Goal: Information Seeking & Learning: Learn about a topic

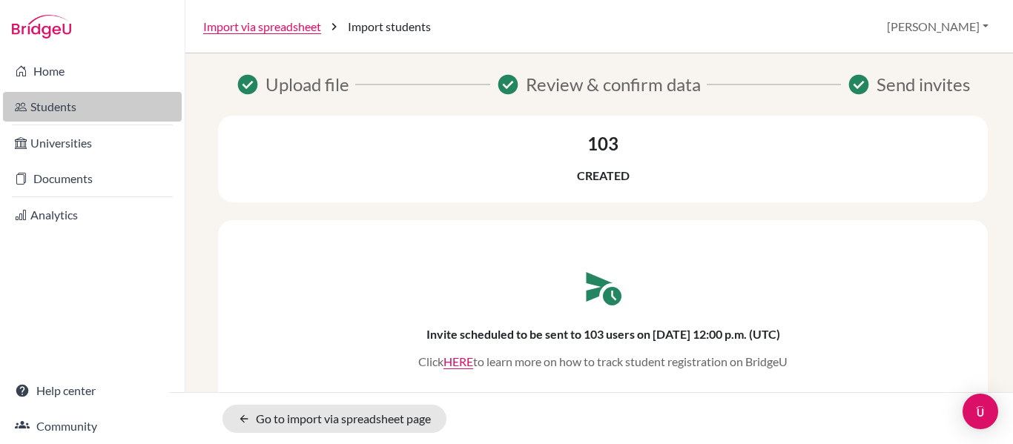
click at [81, 98] on link "Students" at bounding box center [92, 107] width 179 height 30
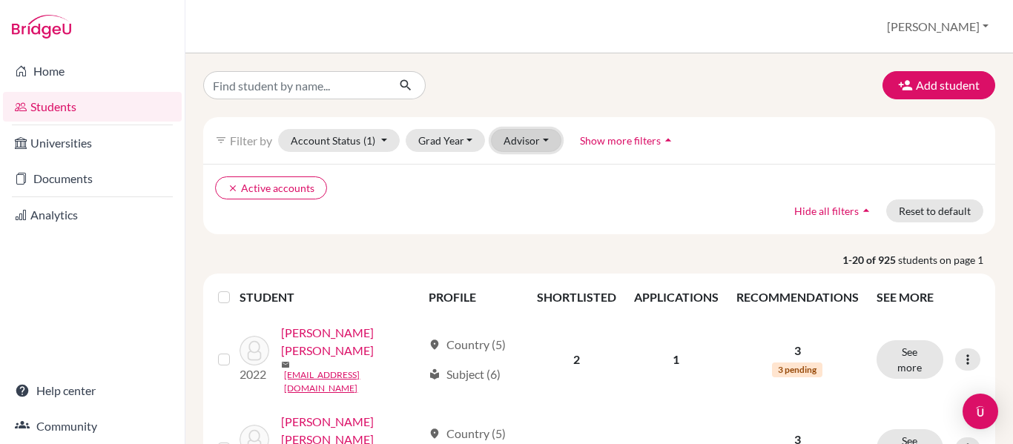
click at [546, 141] on button "Advisor" at bounding box center [526, 140] width 70 height 23
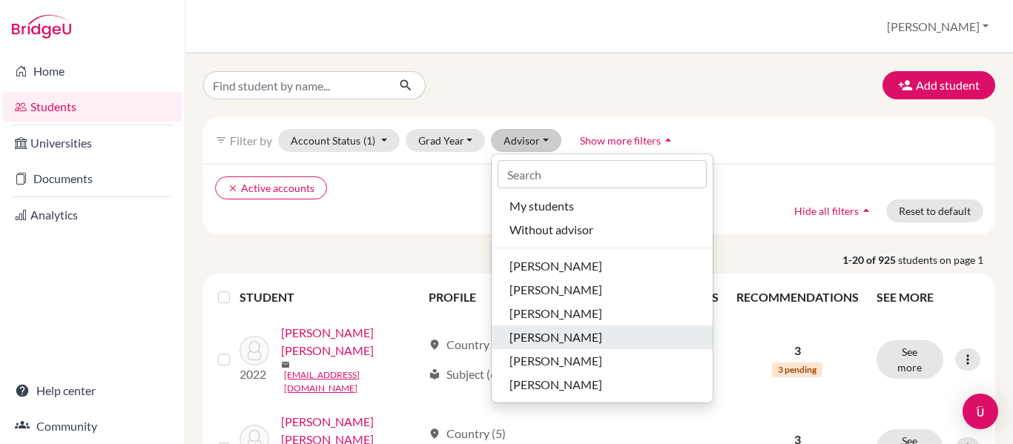
click at [564, 334] on span "Fernandez, Rene" at bounding box center [555, 337] width 93 height 18
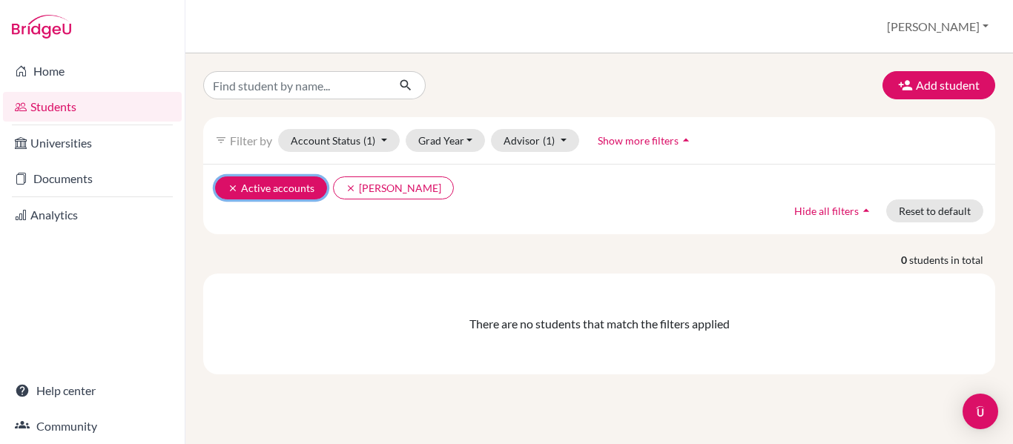
click at [236, 186] on icon "clear" at bounding box center [233, 188] width 10 height 10
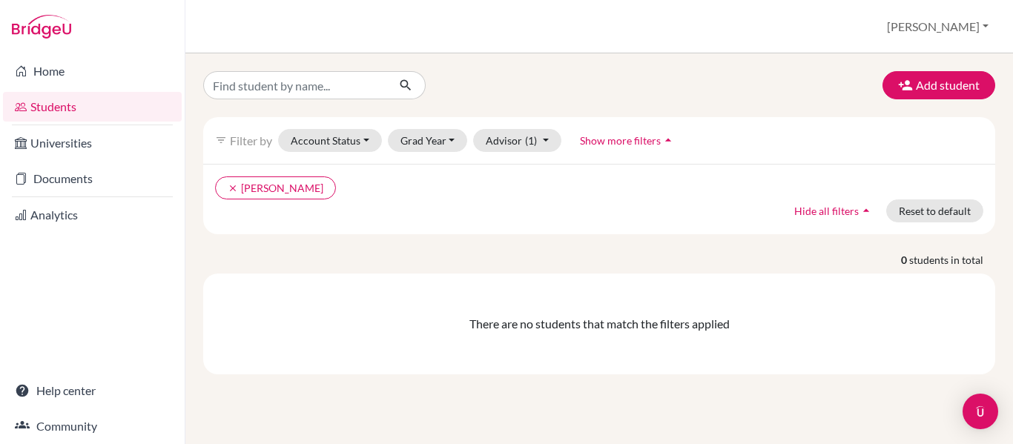
click at [664, 138] on icon "arrow_drop_up" at bounding box center [668, 140] width 15 height 15
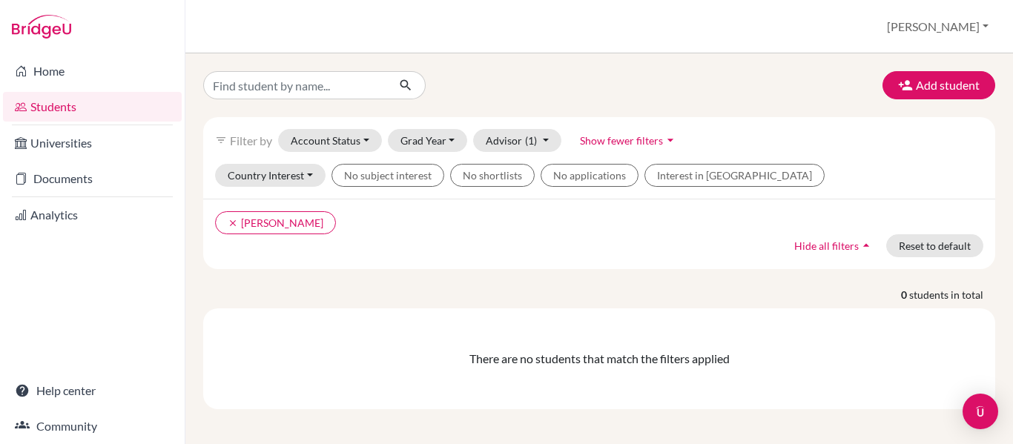
click at [670, 136] on icon "arrow_drop_down" at bounding box center [670, 140] width 15 height 15
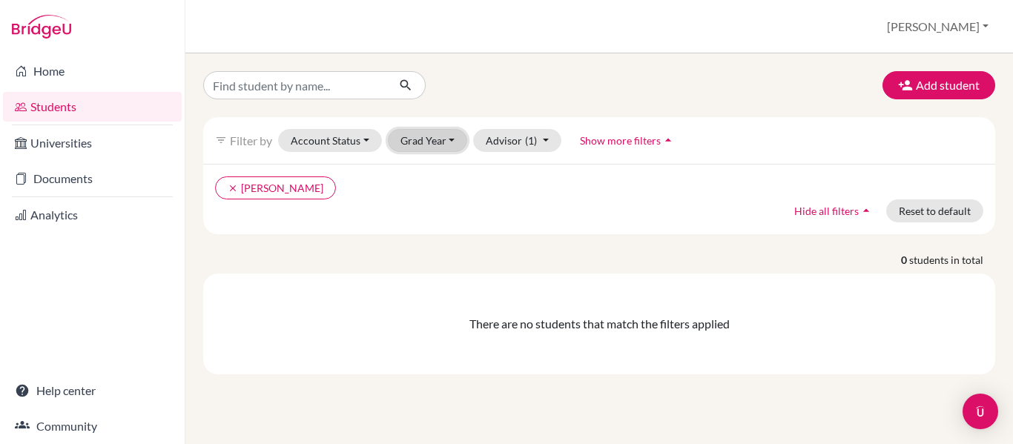
click at [446, 139] on button "Grad Year" at bounding box center [428, 140] width 80 height 23
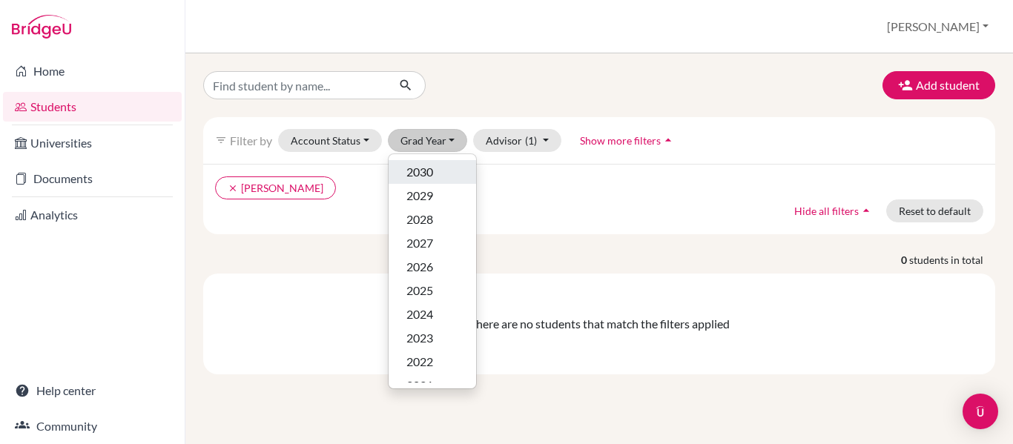
click at [434, 174] on div "2030" at bounding box center [432, 172] width 52 height 18
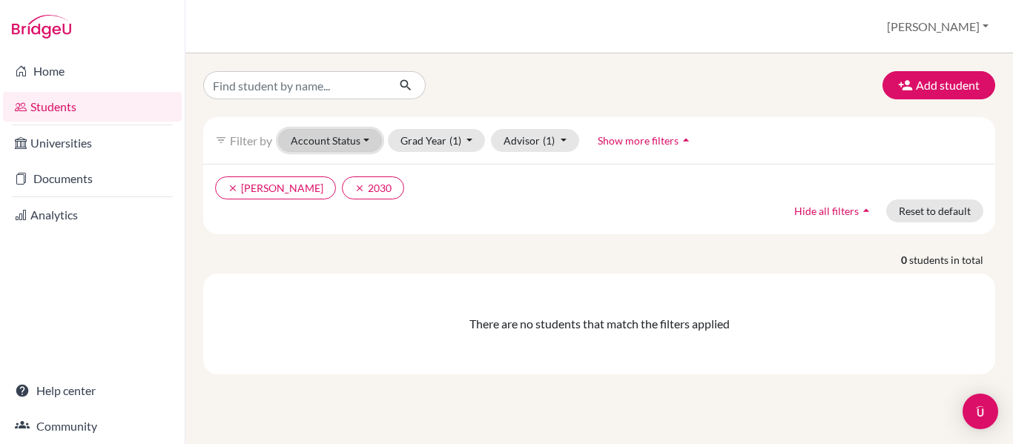
click at [365, 142] on button "Account Status" at bounding box center [330, 140] width 104 height 23
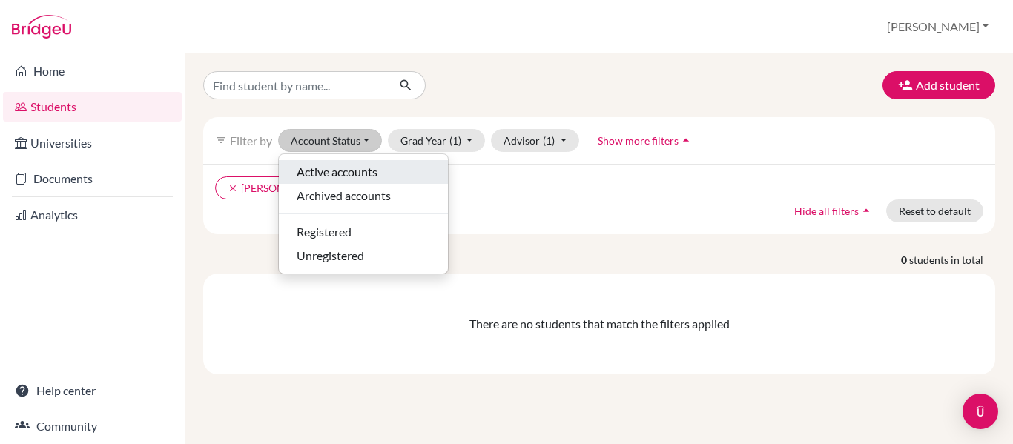
click at [365, 175] on span "Active accounts" at bounding box center [337, 172] width 81 height 18
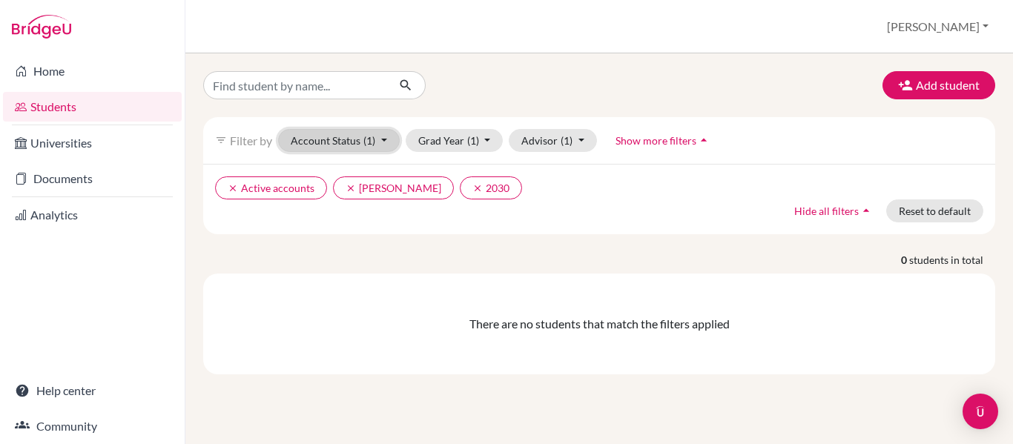
click at [388, 138] on button "Account Status (1)" at bounding box center [339, 140] width 122 height 23
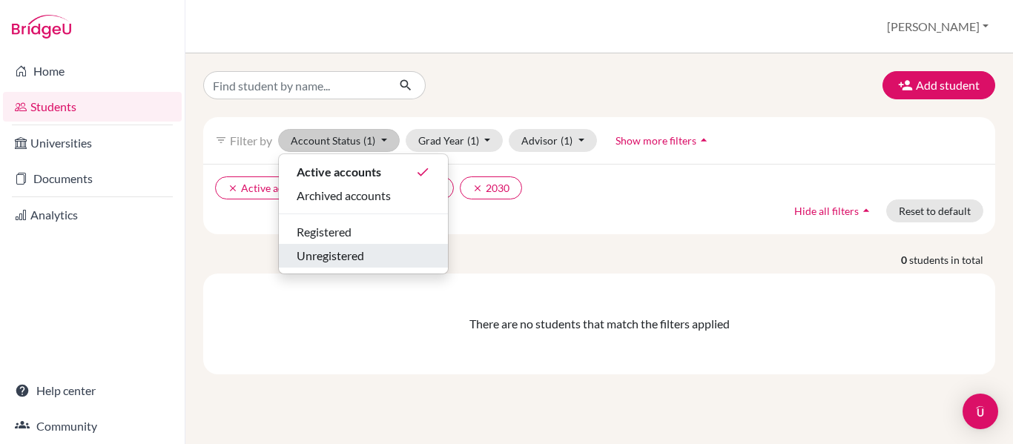
click at [374, 254] on div "Unregistered" at bounding box center [363, 256] width 133 height 18
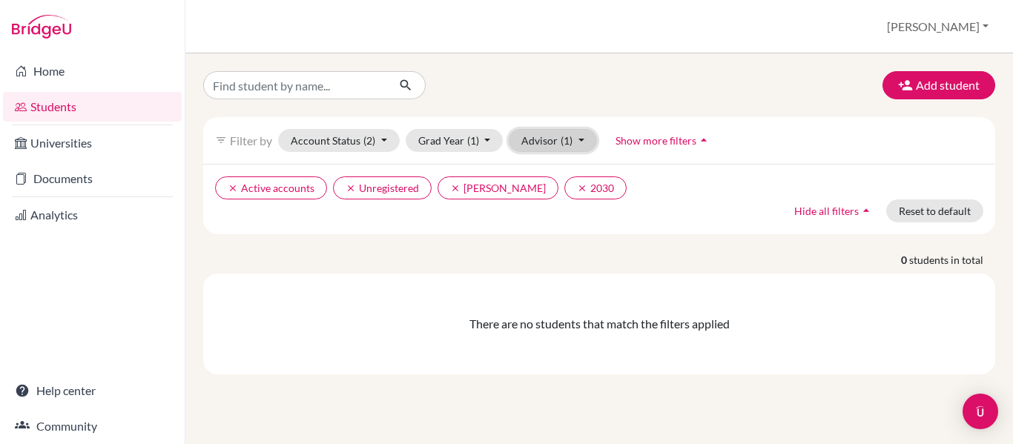
click at [579, 138] on button "Advisor (1)" at bounding box center [553, 140] width 88 height 23
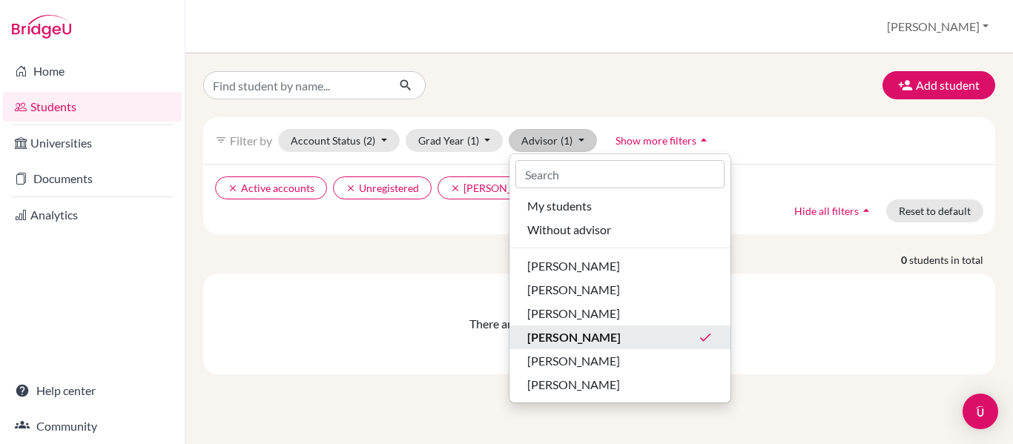
click at [585, 330] on span "Fernandez, Rene" at bounding box center [573, 337] width 93 height 18
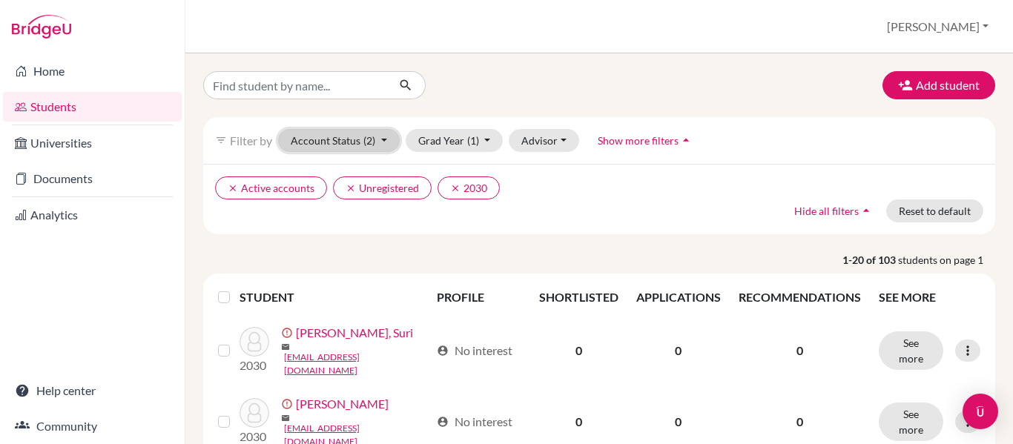
click at [391, 145] on button "Account Status (2)" at bounding box center [339, 140] width 122 height 23
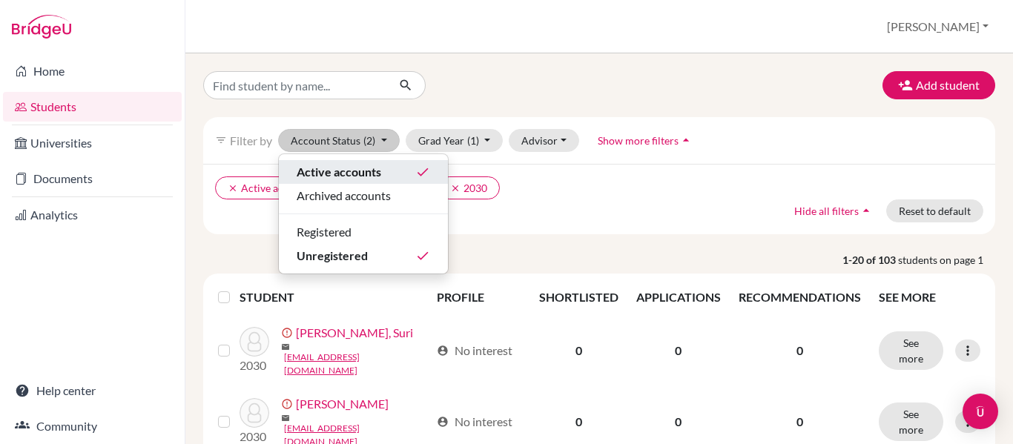
click at [394, 169] on div "Active accounts done" at bounding box center [363, 172] width 133 height 18
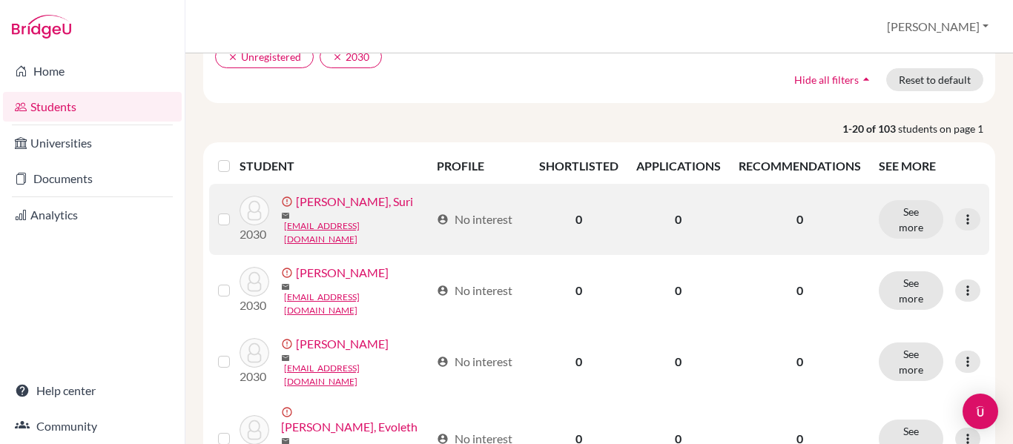
scroll to position [131, 0]
click at [960, 215] on icon at bounding box center [967, 220] width 15 height 15
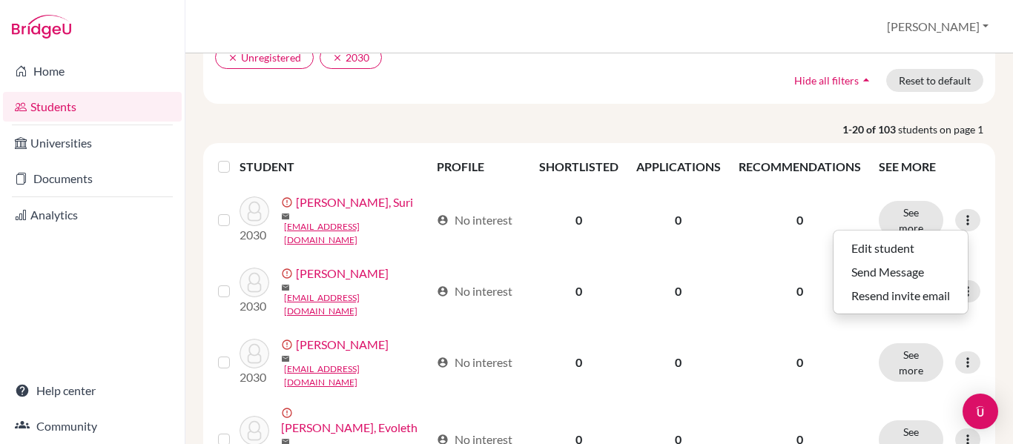
click at [666, 99] on div "clear Unregistered clear 2030 Hide all filters arrow_drop_up Reset to default" at bounding box center [599, 68] width 792 height 70
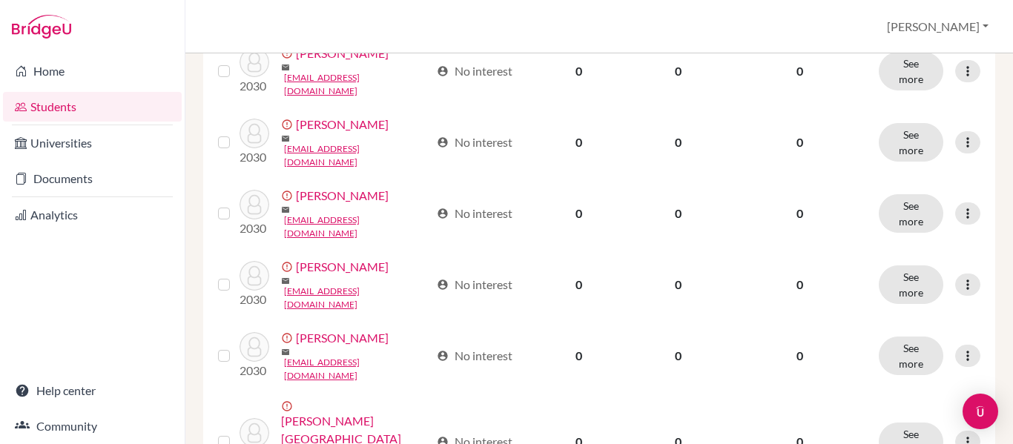
scroll to position [1234, 0]
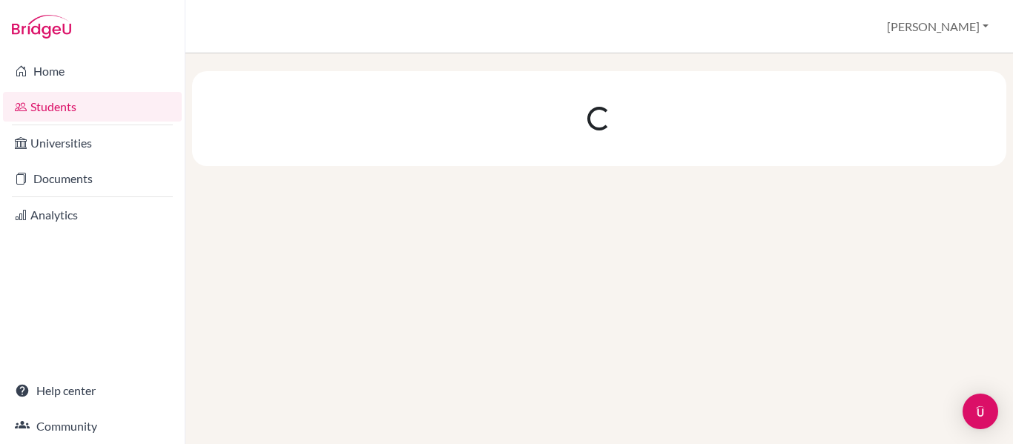
scroll to position [0, 0]
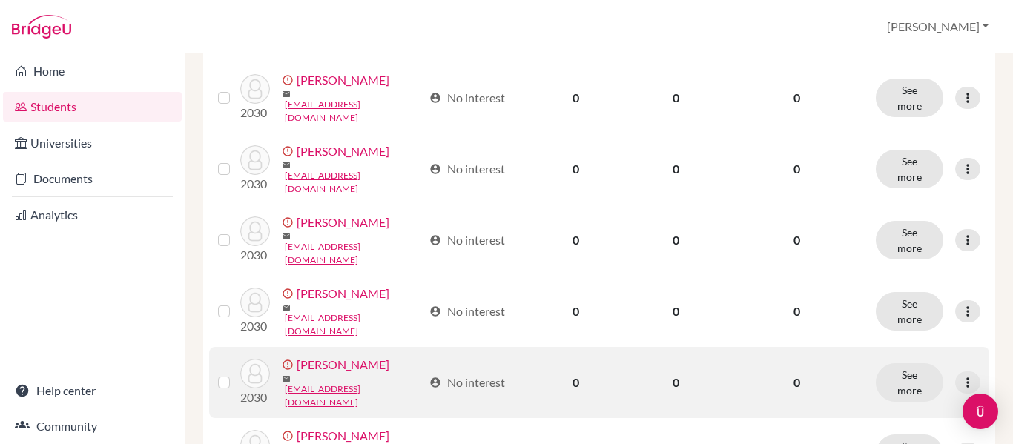
scroll to position [1307, 0]
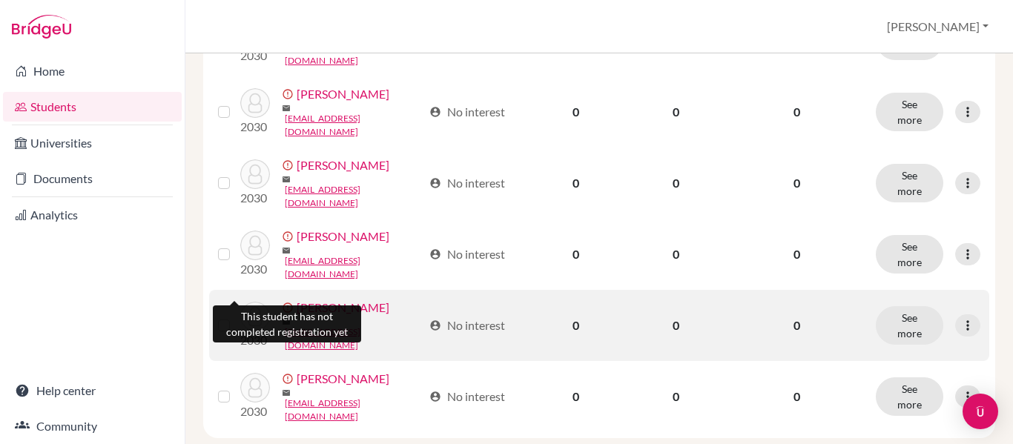
click at [282, 302] on span "error_outline" at bounding box center [289, 308] width 15 height 12
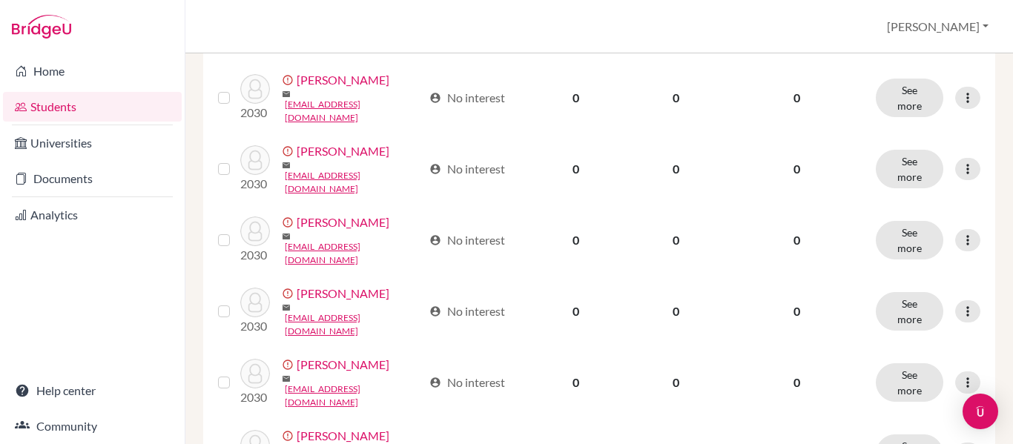
scroll to position [0, 0]
